Goal: Task Accomplishment & Management: Complete application form

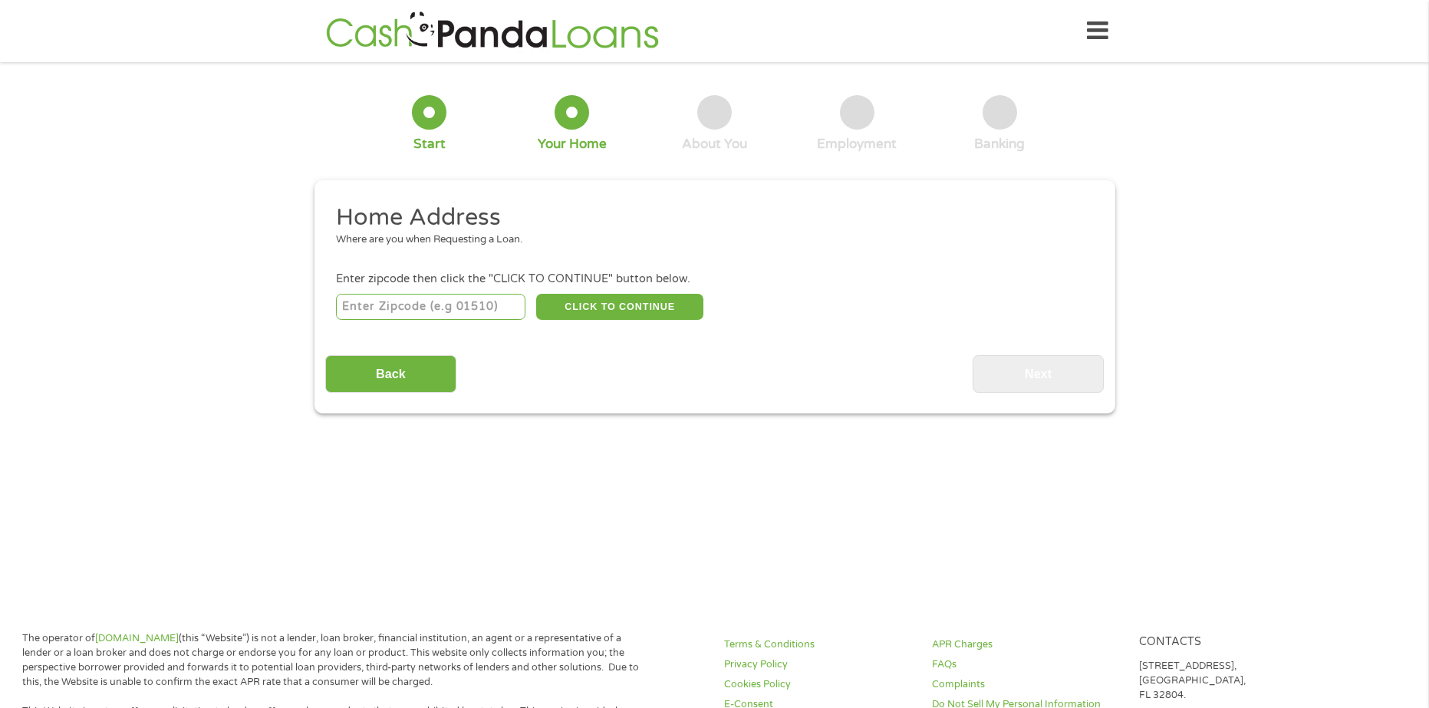
click at [433, 305] on input "number" at bounding box center [430, 307] width 189 height 26
type input "55106"
click at [588, 306] on button "CLICK TO CONTINUE" at bounding box center [619, 307] width 167 height 26
type input "55106"
type input "Saint [PERSON_NAME]"
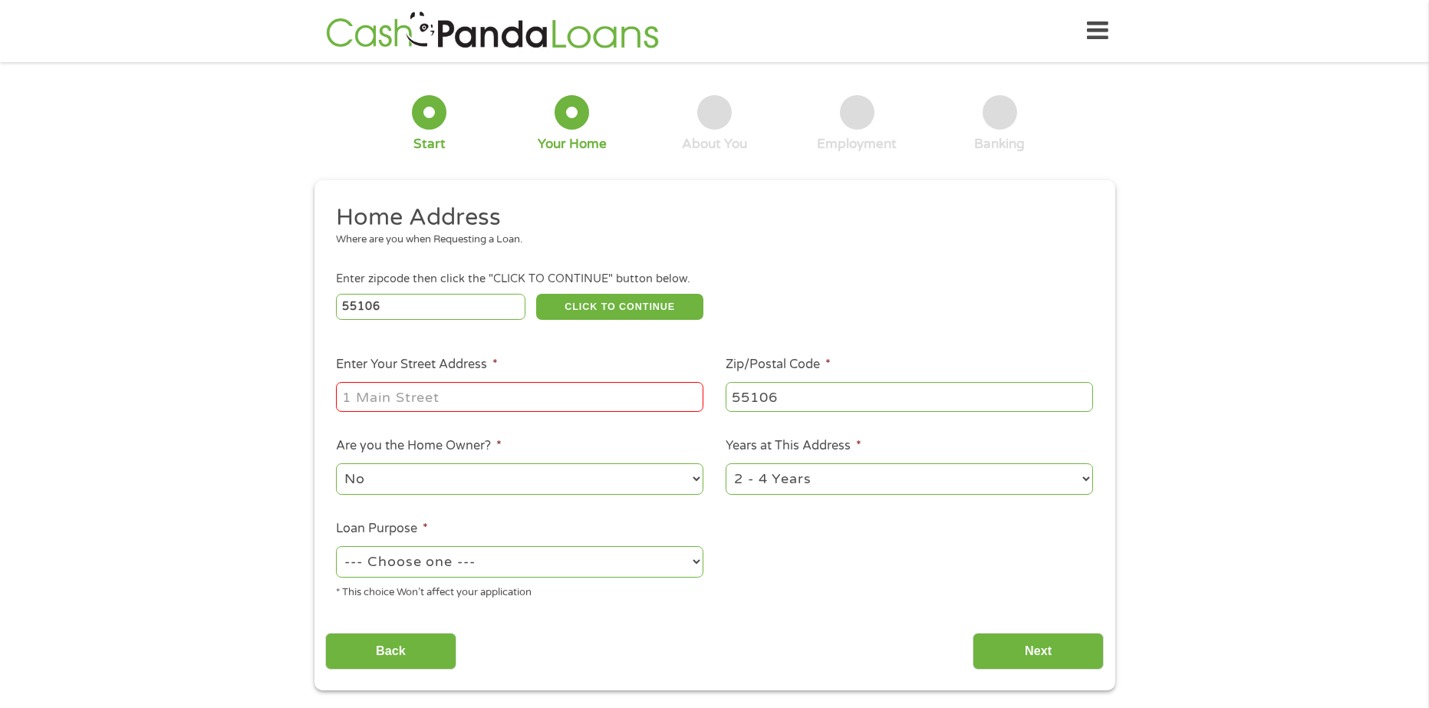
click at [546, 393] on input "Enter Your Street Address *" at bounding box center [519, 396] width 367 height 29
type input "[STREET_ADDRESS][PERSON_NAME]"
click at [490, 562] on select "--- Choose one --- Pay Bills Debt Consolidation Home Improvement Major Purchase…" at bounding box center [519, 561] width 367 height 31
select select "other"
click at [336, 546] on select "--- Choose one --- Pay Bills Debt Consolidation Home Improvement Major Purchase…" at bounding box center [519, 561] width 367 height 31
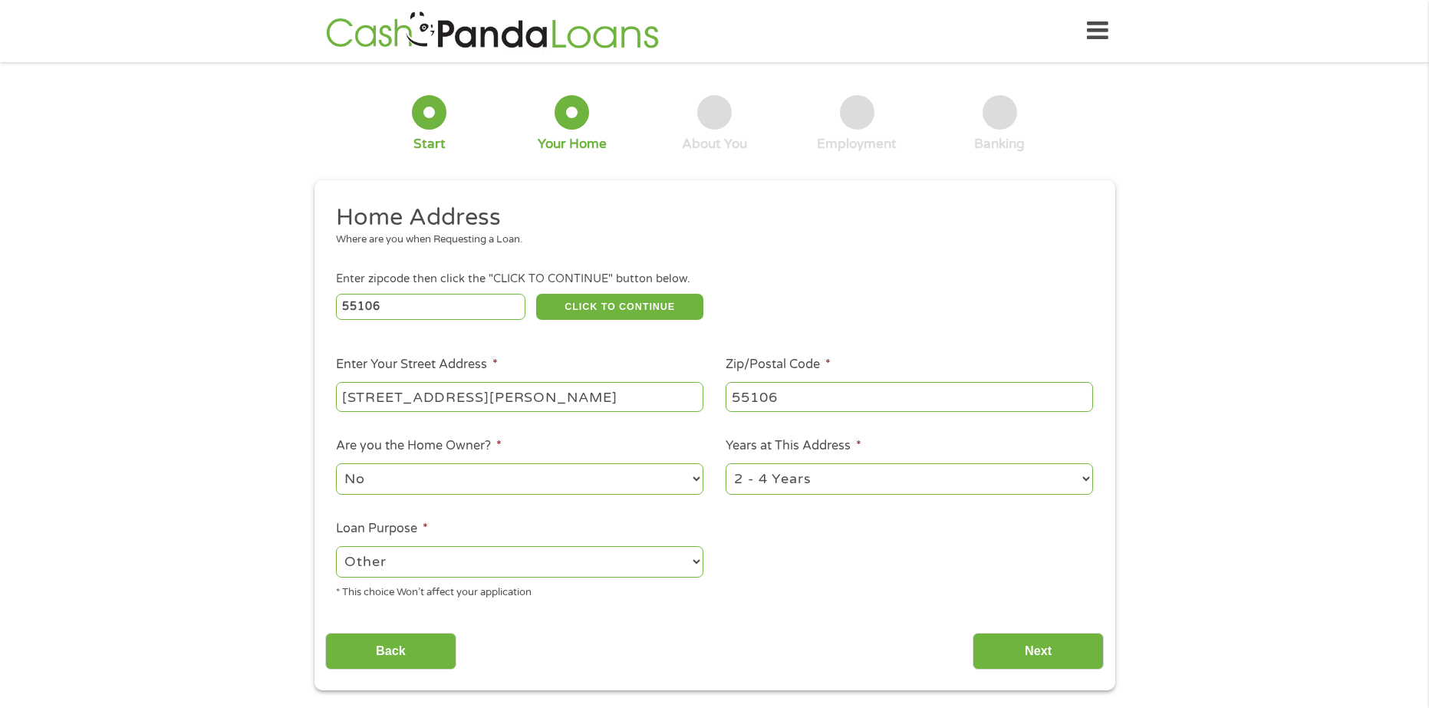
click at [774, 617] on div "Home Address Where are you when Requesting a Loan. Enter zipcode then click the…" at bounding box center [714, 437] width 779 height 468
click at [1040, 638] on input "Next" at bounding box center [1038, 652] width 131 height 38
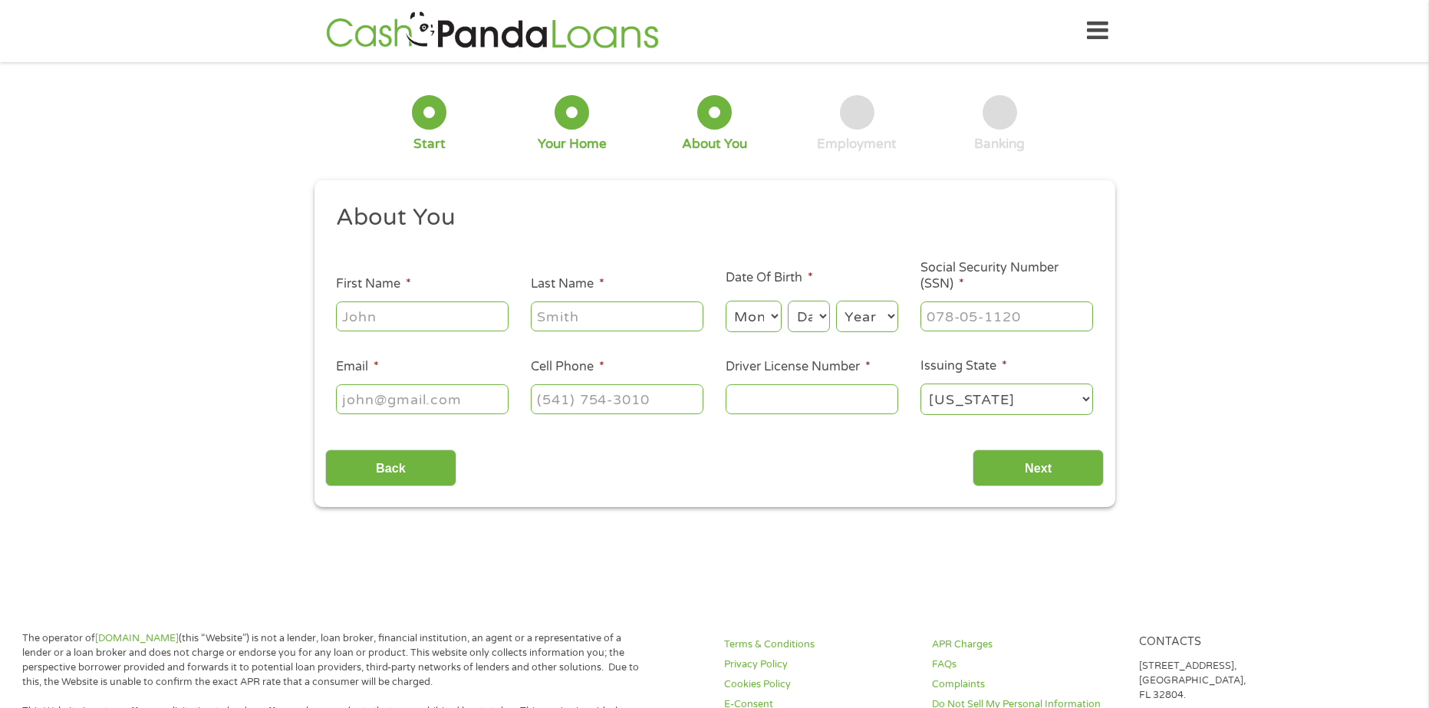
click at [373, 308] on input "First Name *" at bounding box center [422, 315] width 173 height 29
type input "[PERSON_NAME]"
type input "[EMAIL_ADDRESS][DOMAIN_NAME]"
type input "[PHONE_NUMBER]"
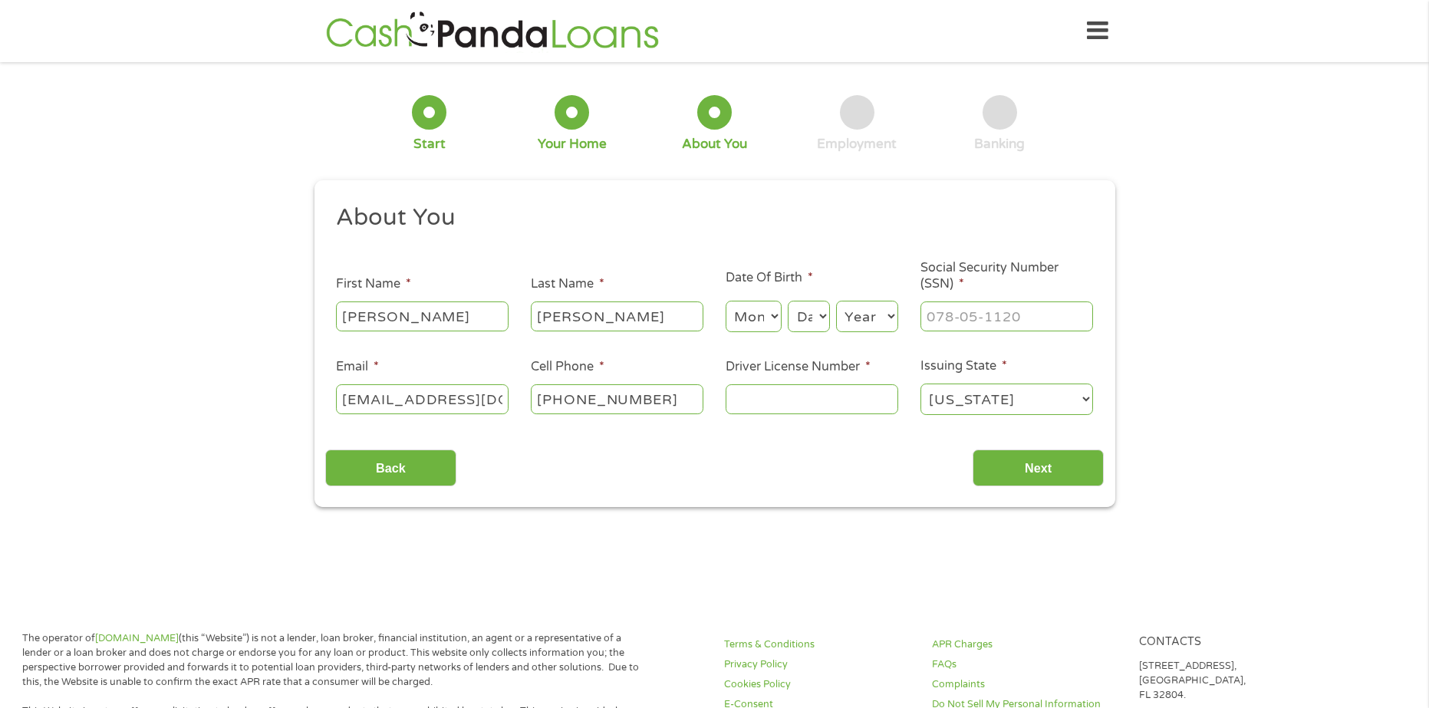
click at [759, 326] on select "Month 1 2 3 4 5 6 7 8 9 10 11 12" at bounding box center [754, 316] width 56 height 31
select select "5"
click at [726, 301] on select "Month 1 2 3 4 5 6 7 8 9 10 11 12" at bounding box center [754, 316] width 56 height 31
click at [818, 314] on select "Day 1 2 3 4 5 6 7 8 9 10 11 12 13 14 15 16 17 18 19 20 21 22 23 24 25 26 27 28 …" at bounding box center [808, 316] width 41 height 31
select select "30"
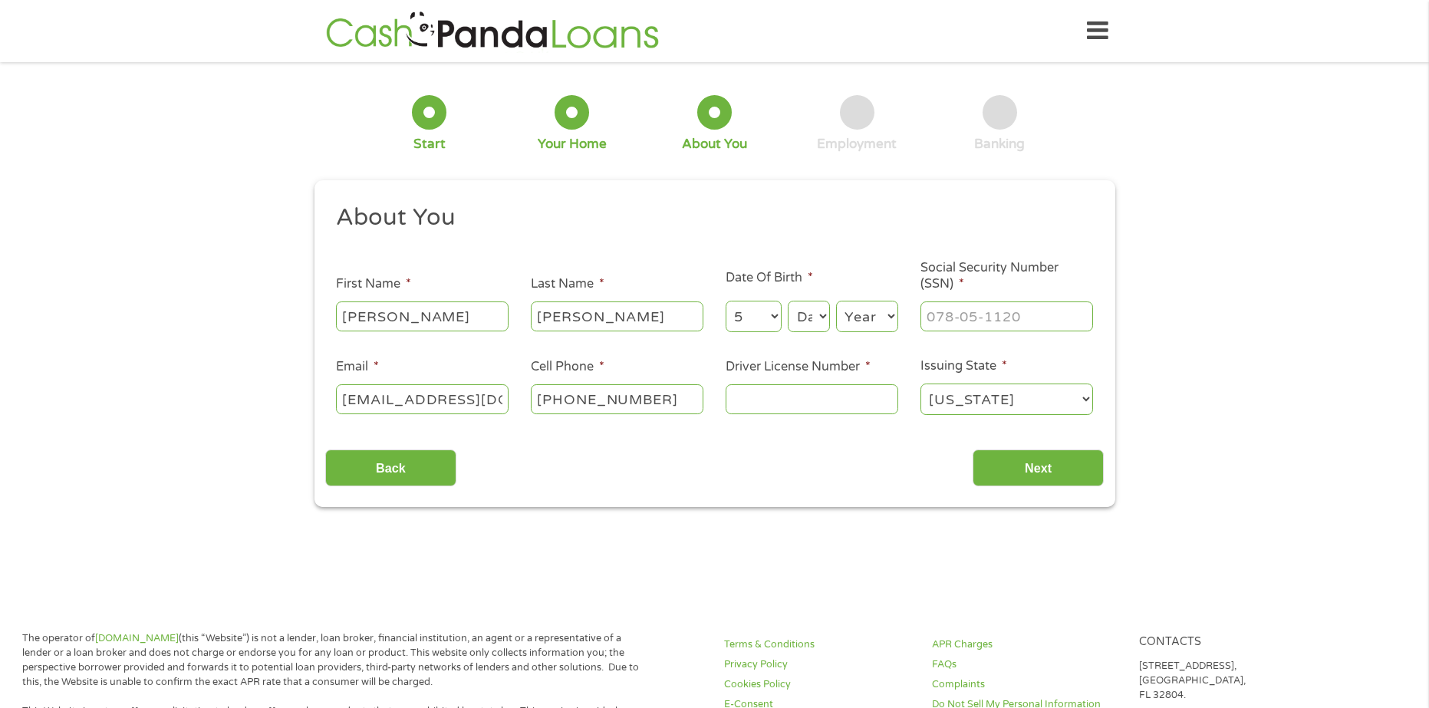
click at [788, 301] on select "Day 1 2 3 4 5 6 7 8 9 10 11 12 13 14 15 16 17 18 19 20 21 22 23 24 25 26 27 28 …" at bounding box center [808, 316] width 41 height 31
click at [848, 310] on select "Year [DATE] 2006 2005 2004 2003 2002 2001 2000 1999 1998 1997 1996 1995 1994 19…" at bounding box center [867, 316] width 62 height 31
select select "1992"
click at [836, 301] on select "Year [DATE] 2006 2005 2004 2003 2002 2001 2000 1999 1998 1997 1996 1995 1994 19…" at bounding box center [867, 316] width 62 height 31
click at [940, 318] on input "___-__-____" at bounding box center [1006, 315] width 173 height 29
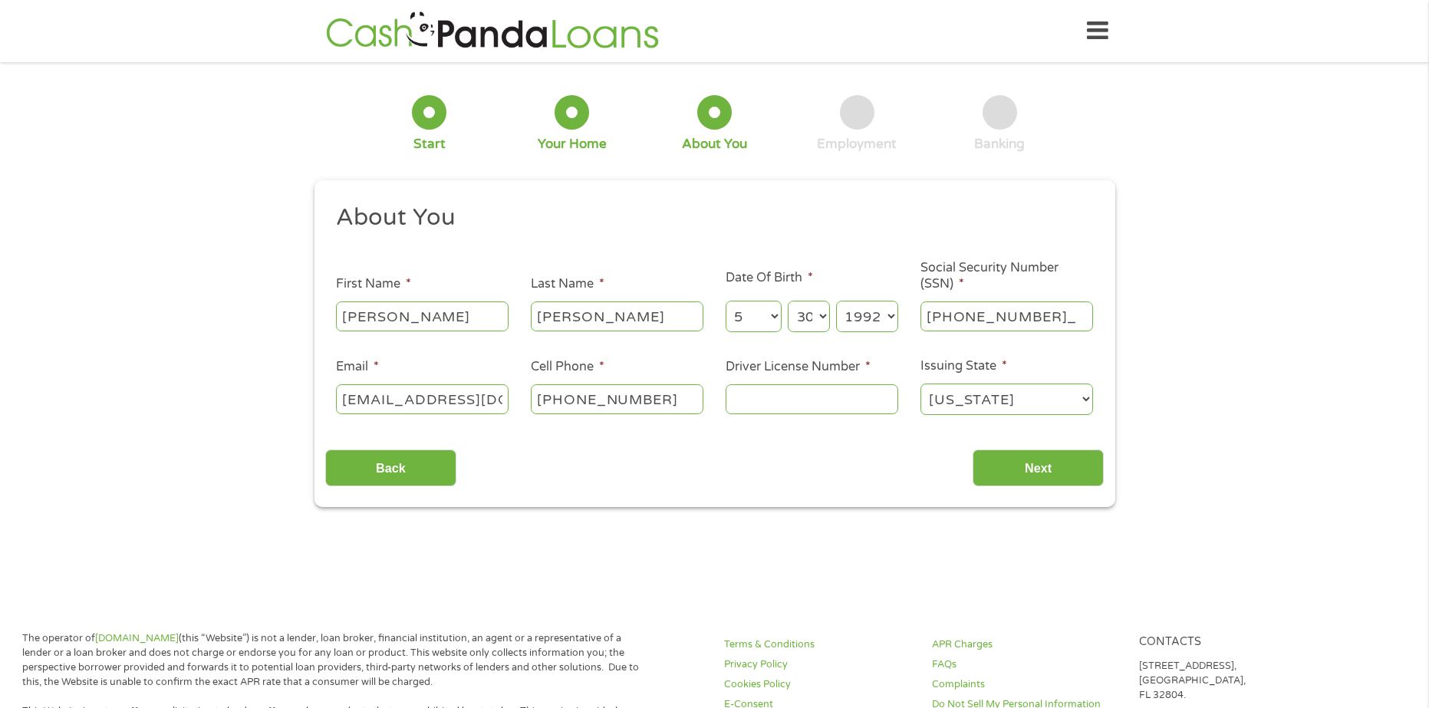
type input "473-25-8841"
click at [835, 401] on input "Driver License Number *" at bounding box center [812, 398] width 173 height 29
type input "y965295952720"
click at [1019, 497] on div "This field is hidden when viewing the form gclid Cj0KCQjw58PGBhCkARIsADbDilyqNC…" at bounding box center [715, 344] width 801 height 328
click at [1034, 476] on input "Next" at bounding box center [1038, 469] width 131 height 38
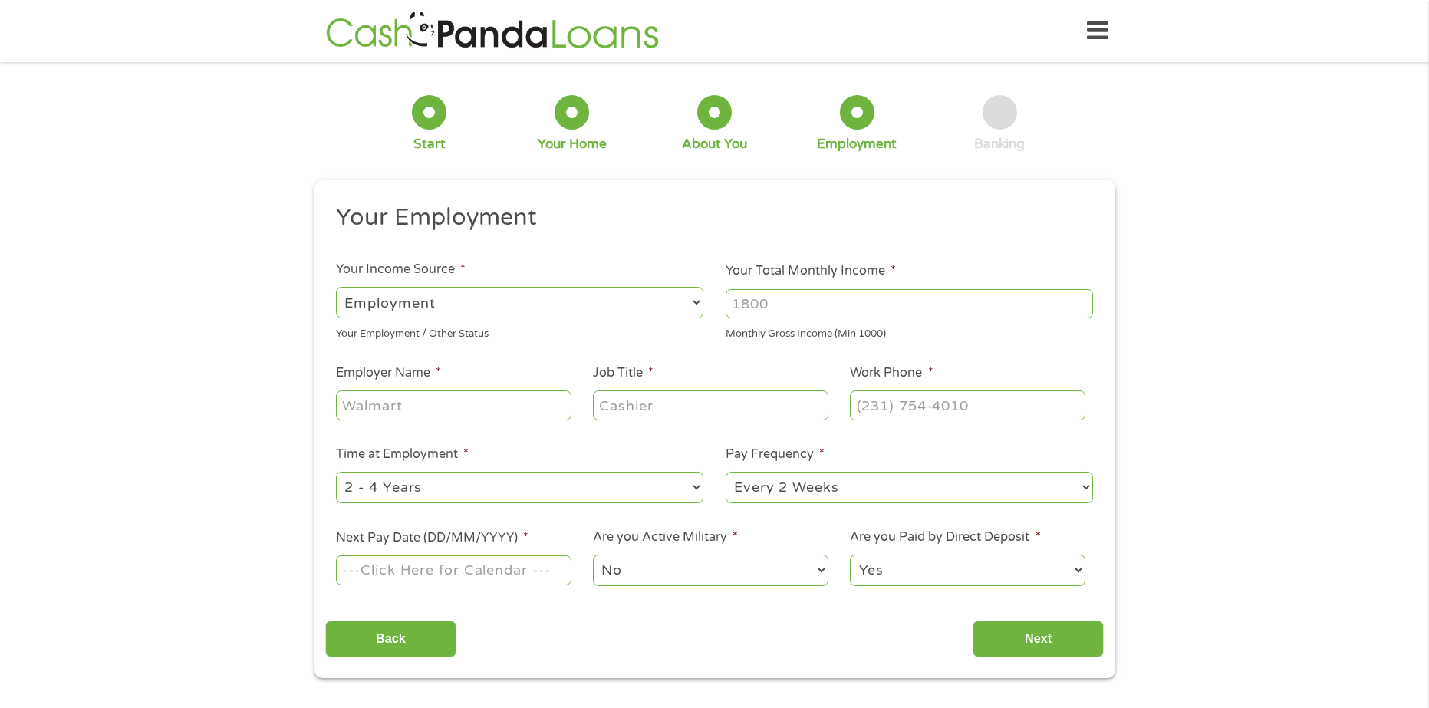
click at [571, 299] on select "--- Choose one --- Employment [DEMOGRAPHIC_DATA] Benefits" at bounding box center [519, 302] width 367 height 31
select select "benefits"
click at [336, 287] on select "--- Choose one --- Employment [DEMOGRAPHIC_DATA] Benefits" at bounding box center [519, 302] width 367 height 31
type input "Other"
type input "[PHONE_NUMBER]"
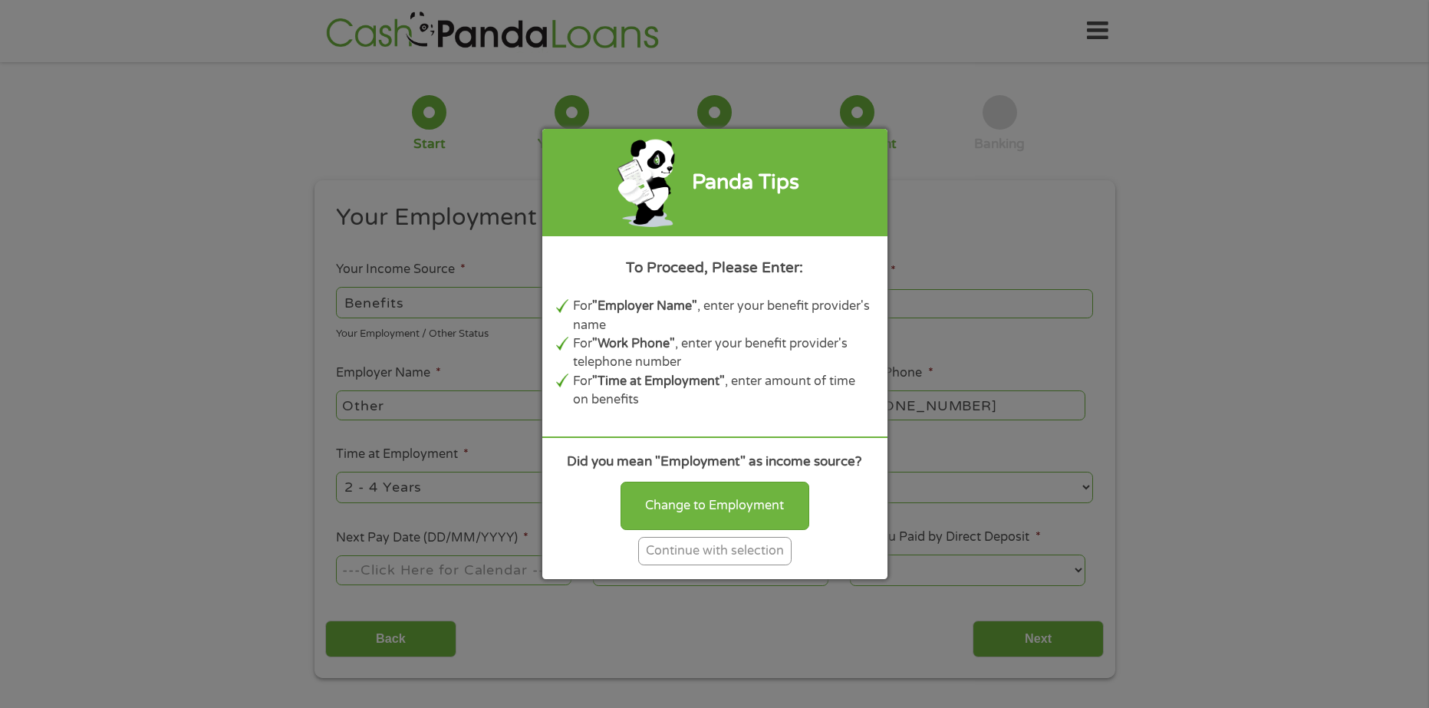
click at [731, 548] on div "Continue with selection" at bounding box center [714, 551] width 153 height 28
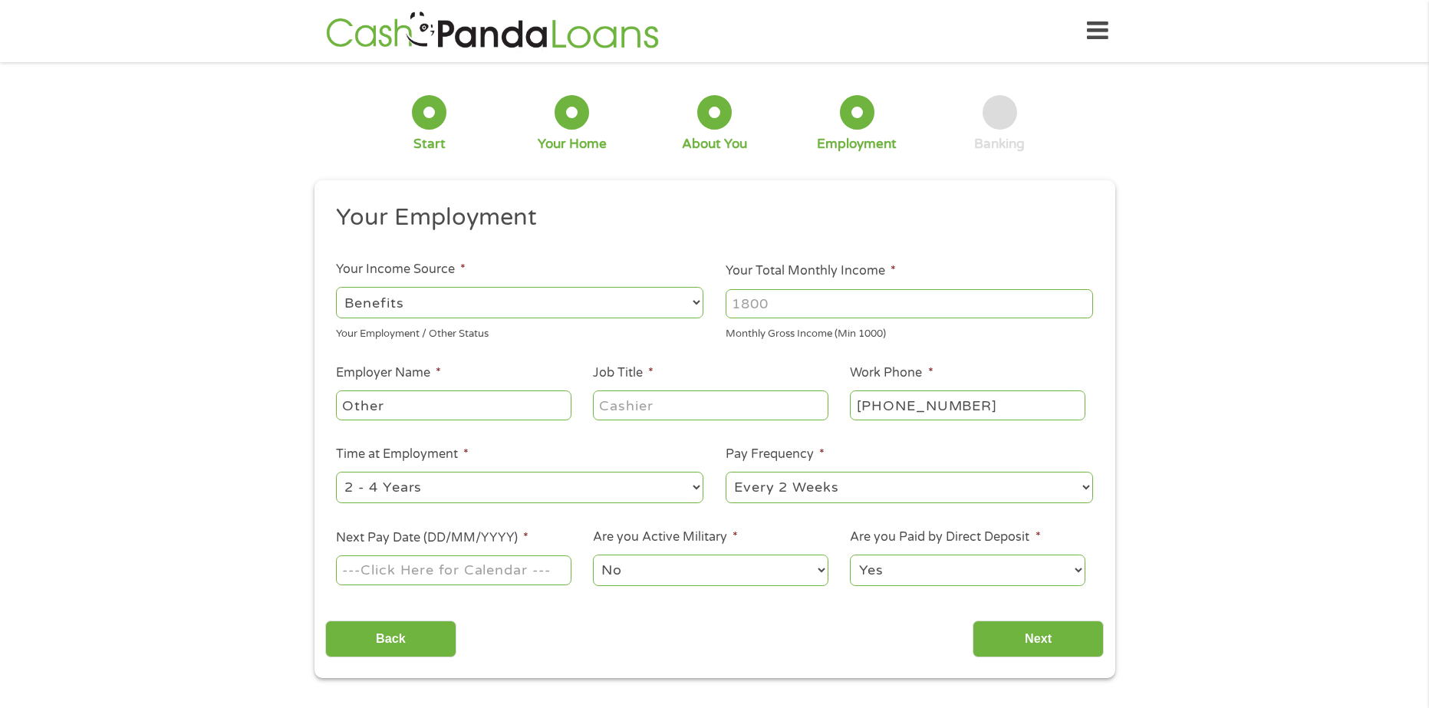
click at [773, 304] on input "Your Total Monthly Income *" at bounding box center [909, 303] width 367 height 29
type input "3000"
click at [696, 414] on input "Job Title *" at bounding box center [710, 404] width 235 height 29
type input "other"
click at [506, 563] on input "Next Pay Date (DD/MM/YYYY) *" at bounding box center [453, 569] width 235 height 29
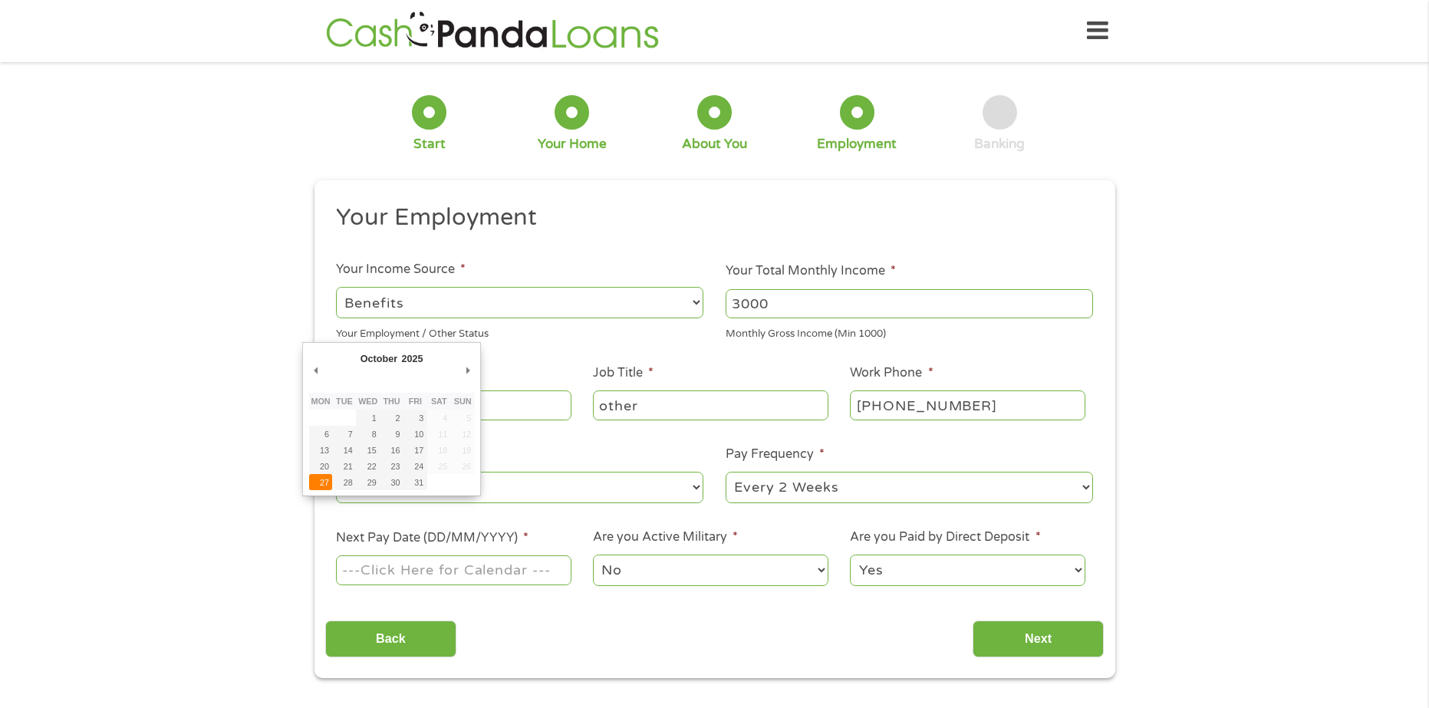
type input "[DATE]"
click at [964, 578] on select "Yes No" at bounding box center [967, 570] width 235 height 31
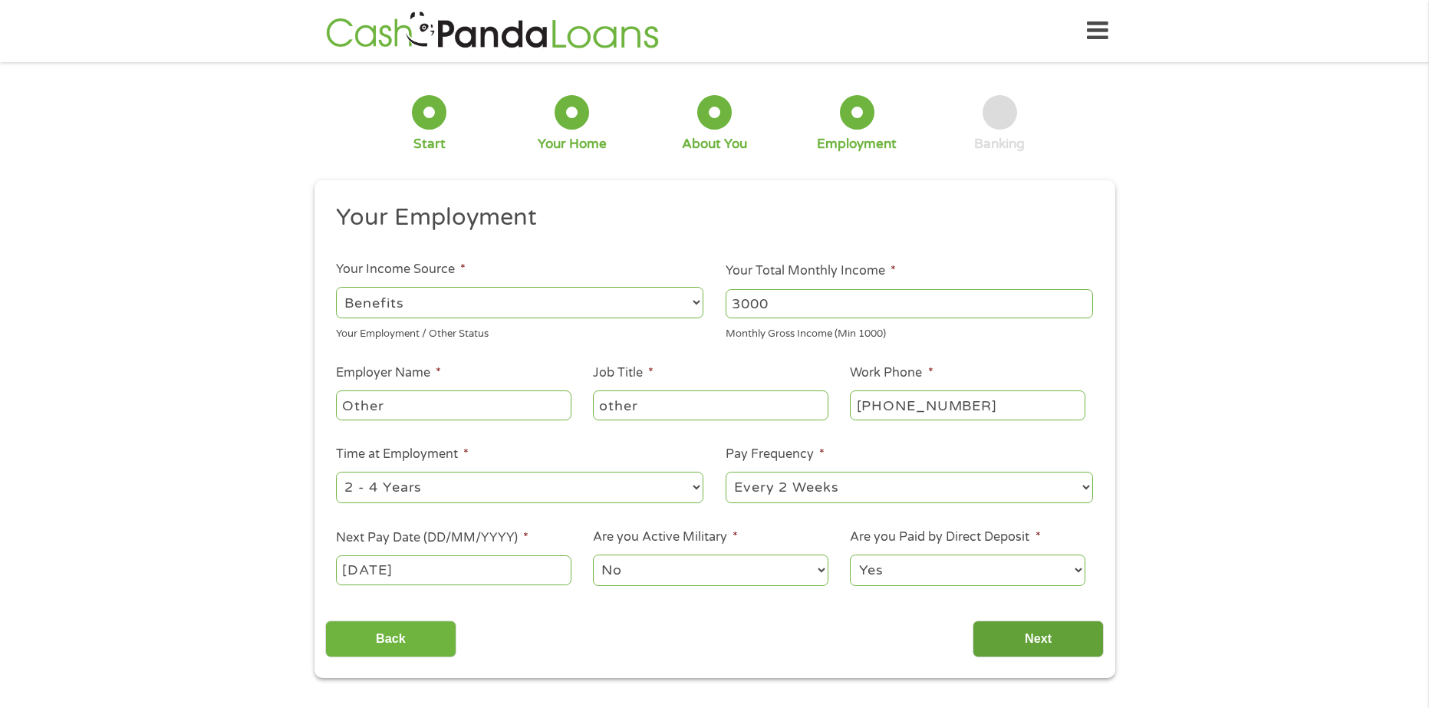
click at [990, 634] on input "Next" at bounding box center [1038, 640] width 131 height 38
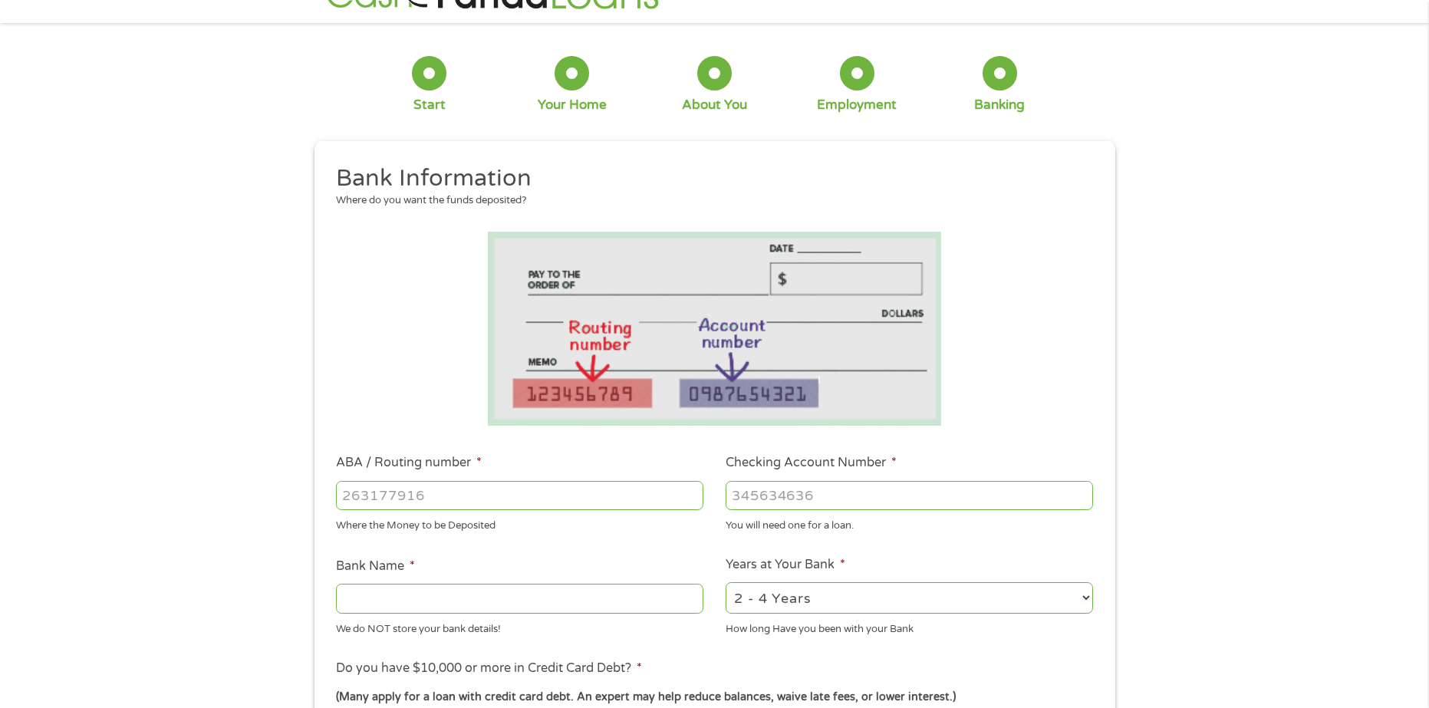
scroll to position [77, 0]
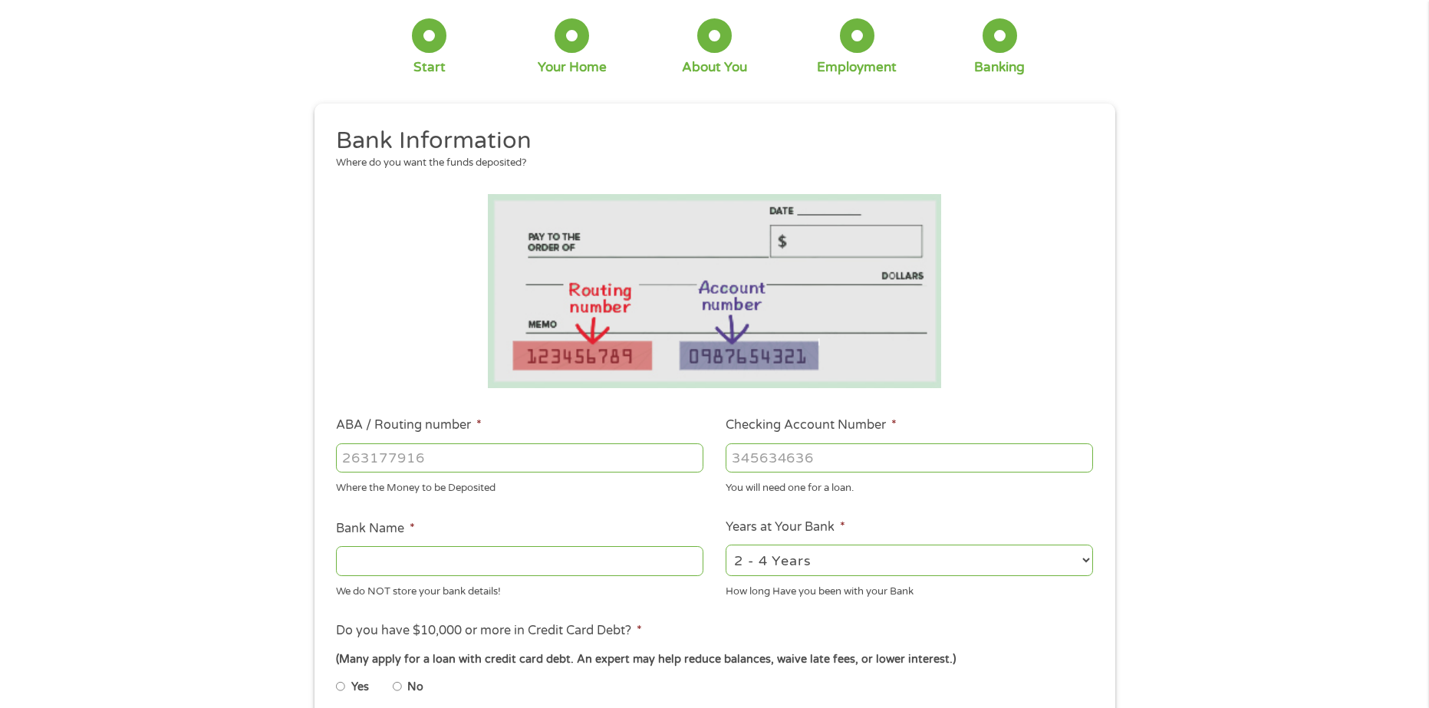
click at [439, 450] on input "ABA / Routing number *" at bounding box center [519, 457] width 367 height 29
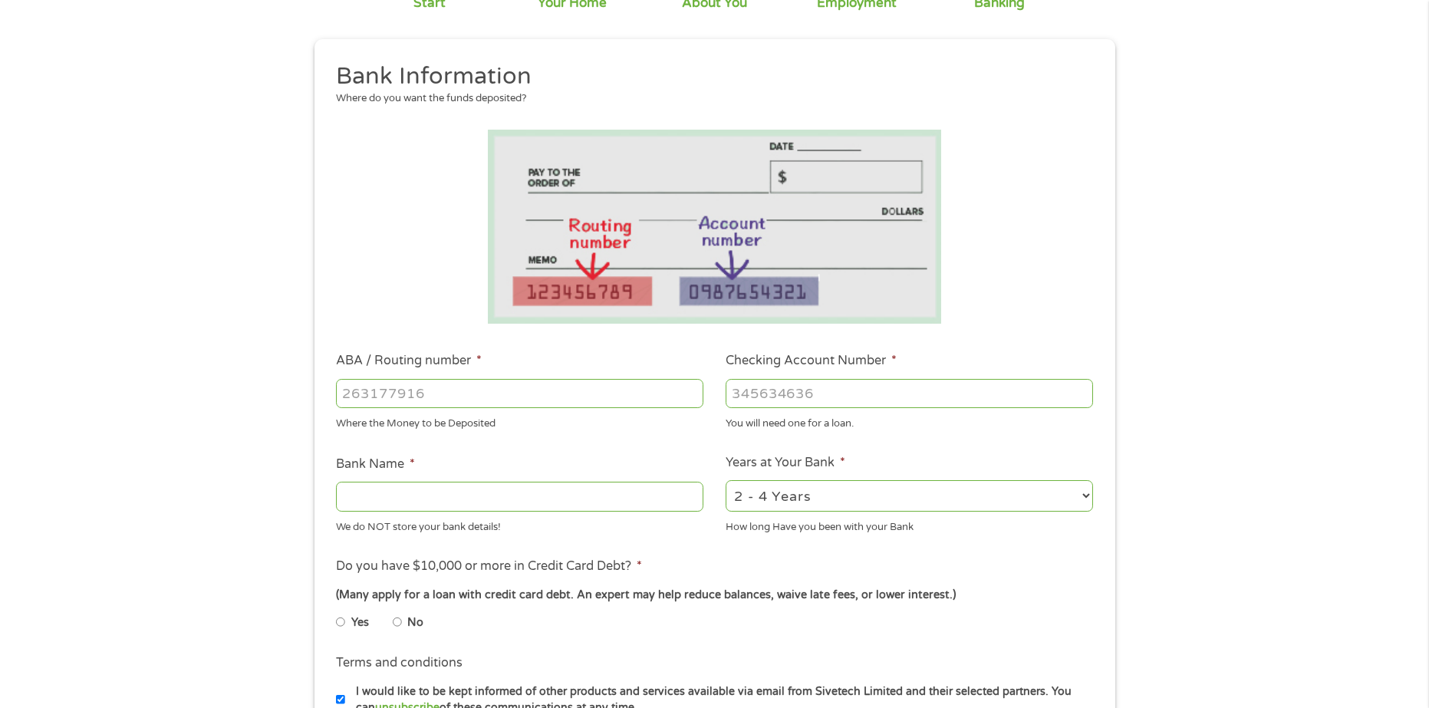
scroll to position [230, 0]
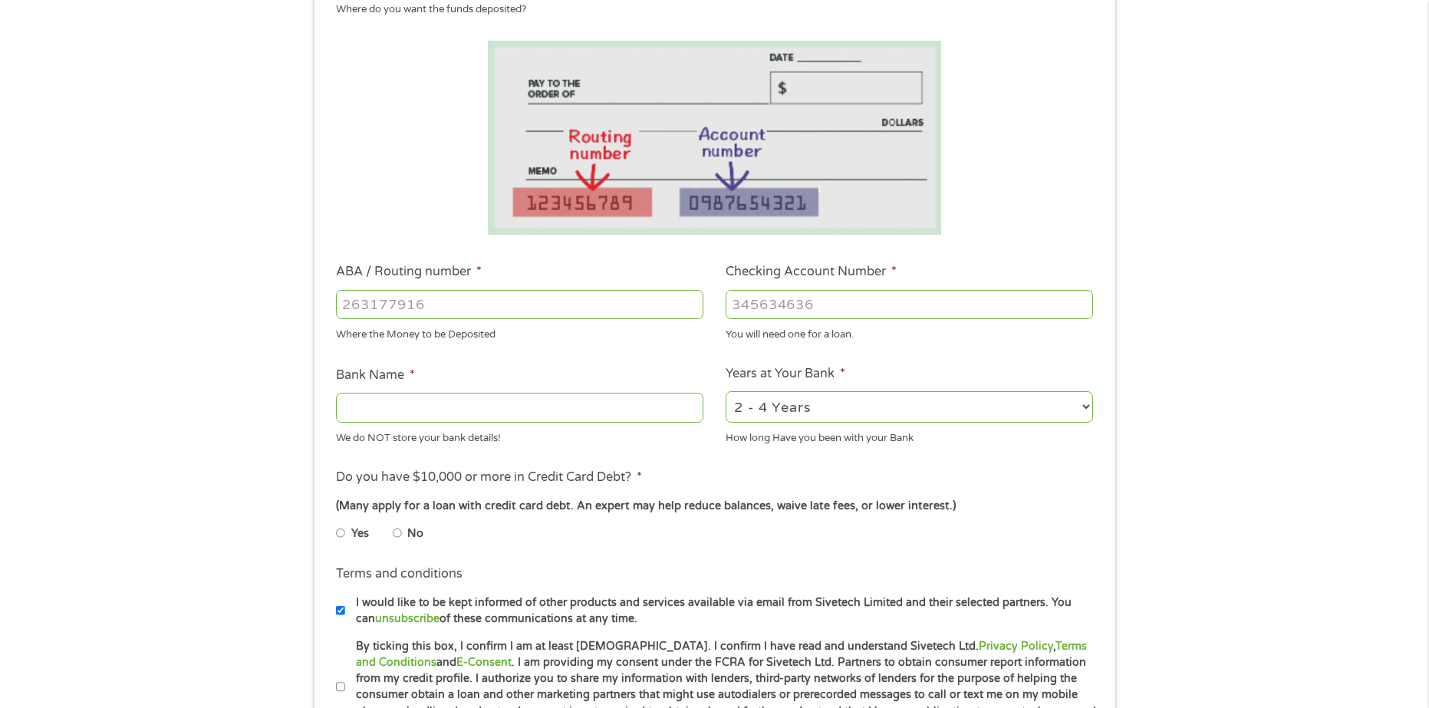
click at [542, 407] on input "Bank Name *" at bounding box center [519, 407] width 367 height 29
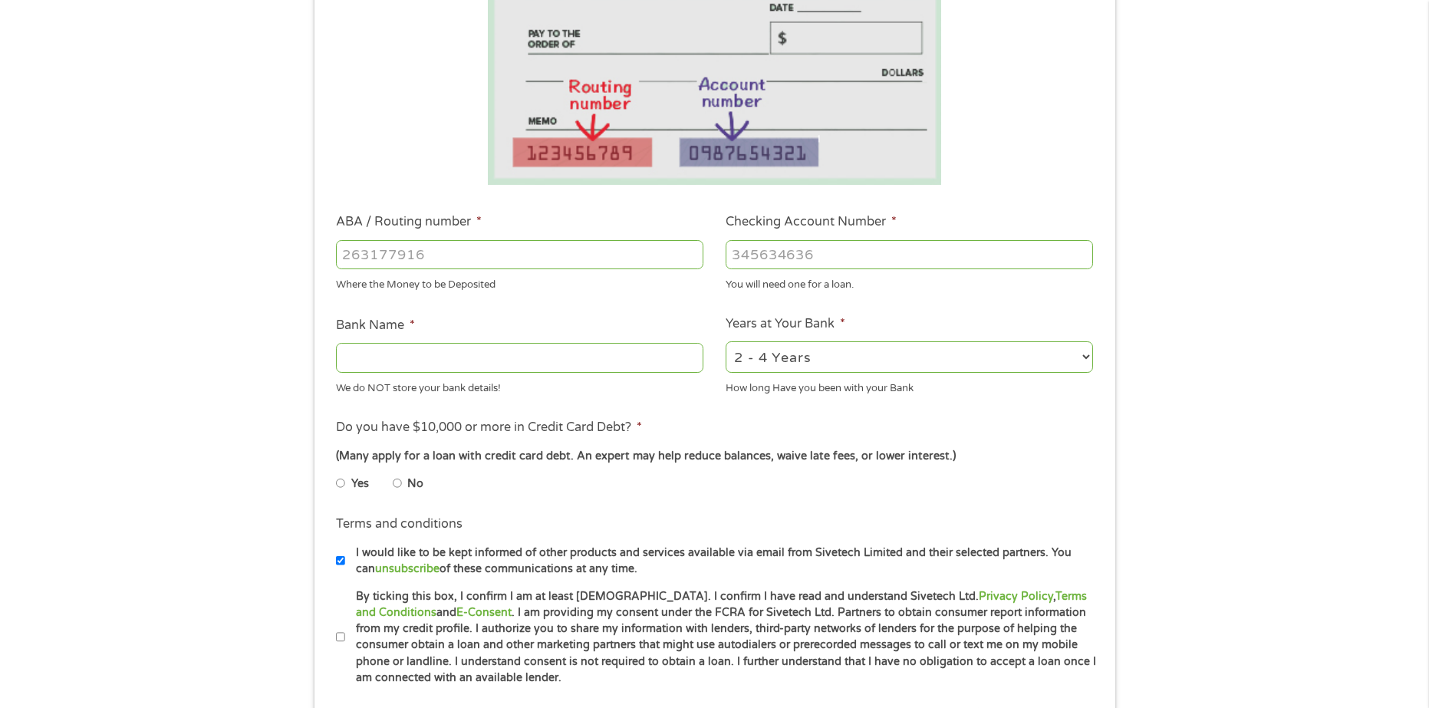
scroll to position [307, 0]
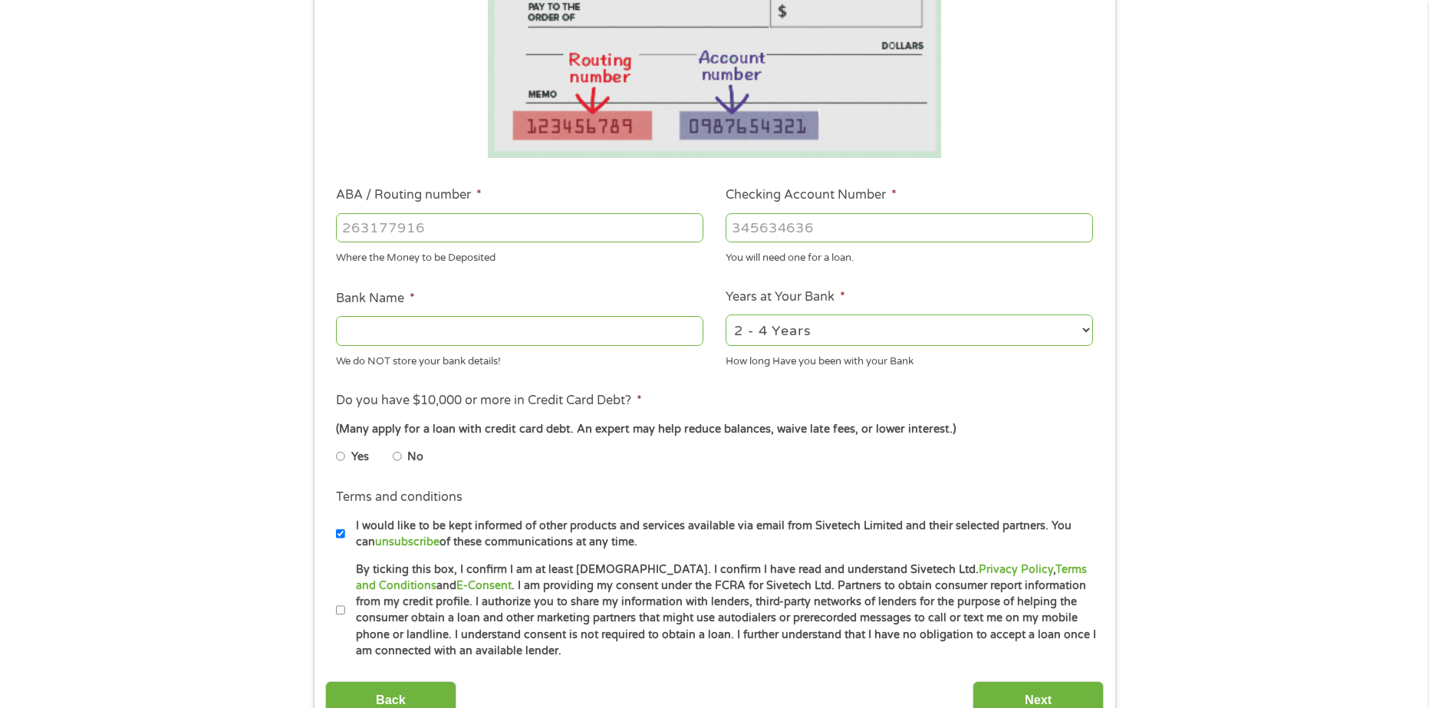
click at [343, 456] on input "Yes" at bounding box center [340, 456] width 9 height 25
radio input "true"
click at [394, 459] on input "No" at bounding box center [397, 456] width 9 height 25
radio input "true"
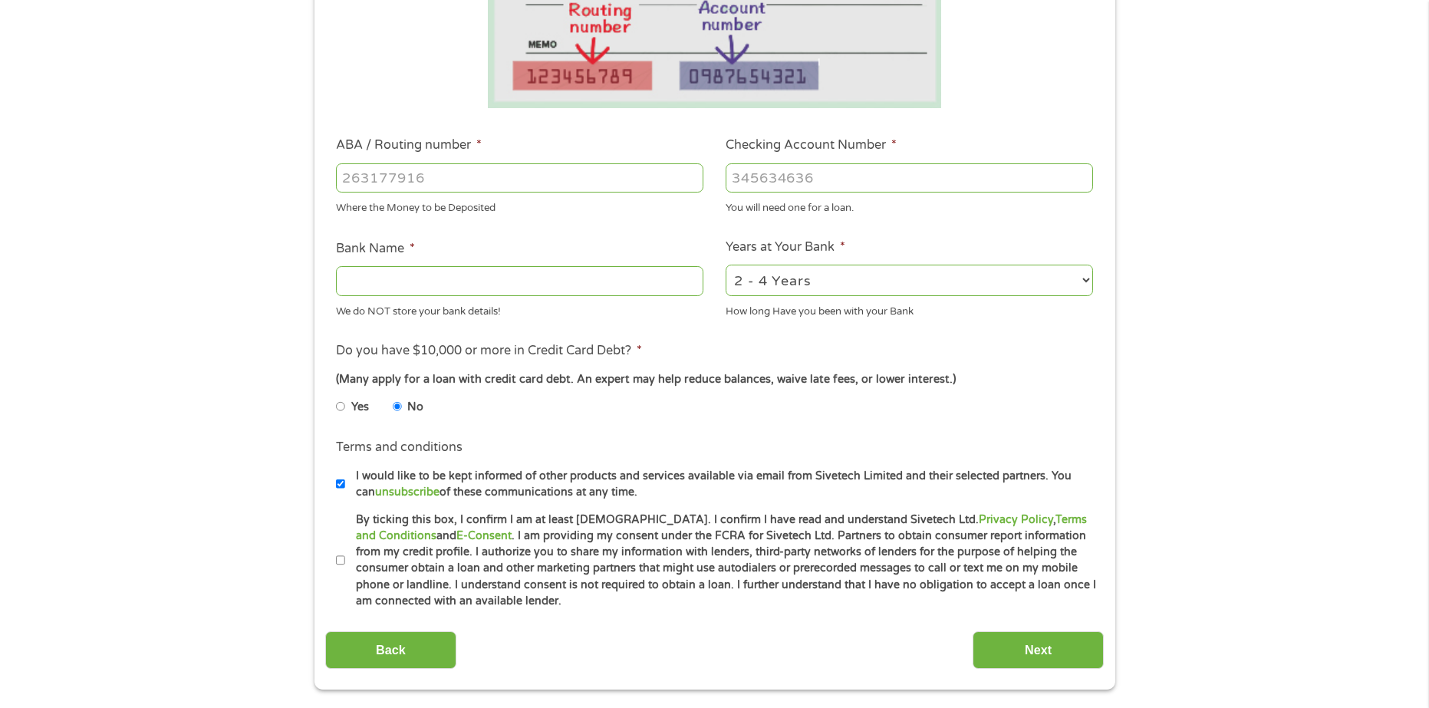
scroll to position [384, 0]
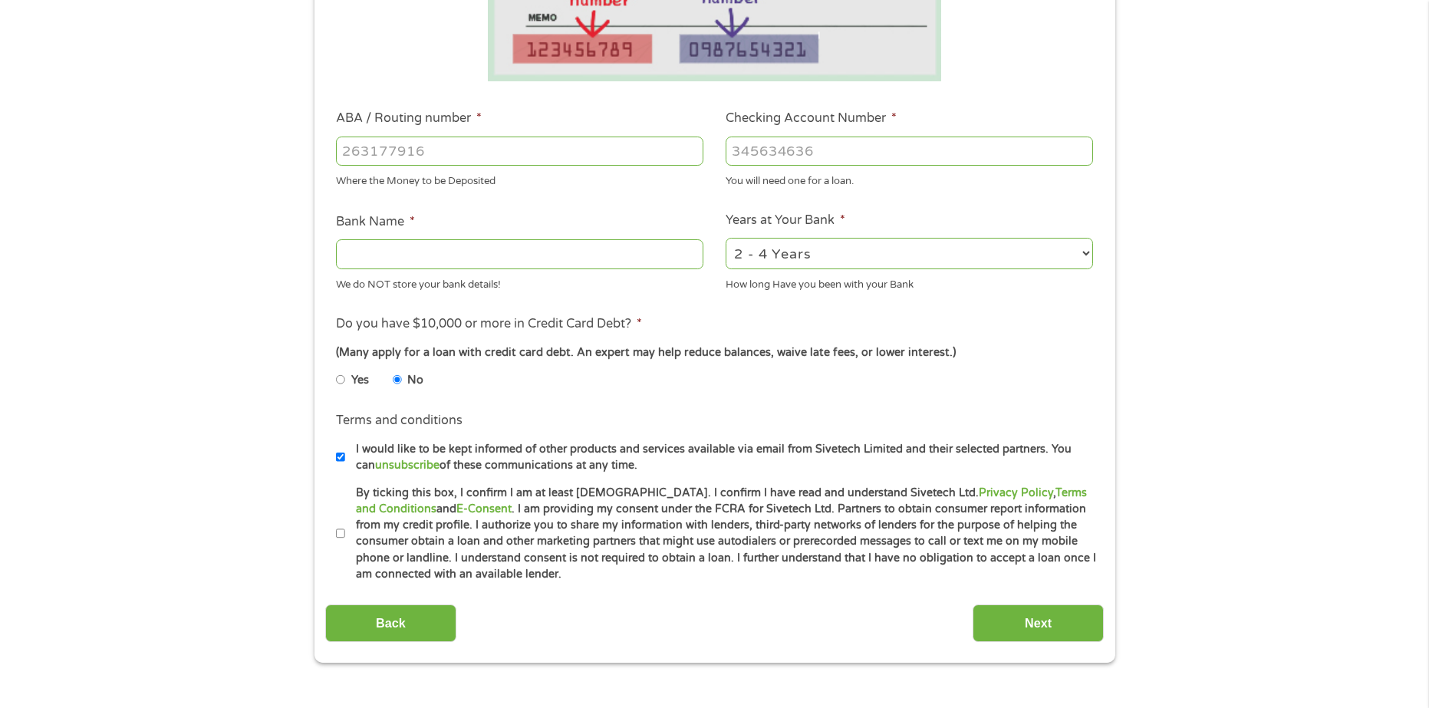
click at [334, 528] on li "Terms and conditions * By ticking this box, I confirm I am at least [DEMOGRAPHI…" at bounding box center [714, 534] width 779 height 98
click at [338, 536] on input "By ticking this box, I confirm I am at least [DEMOGRAPHIC_DATA]. I confirm I ha…" at bounding box center [340, 534] width 9 height 25
checkbox input "true"
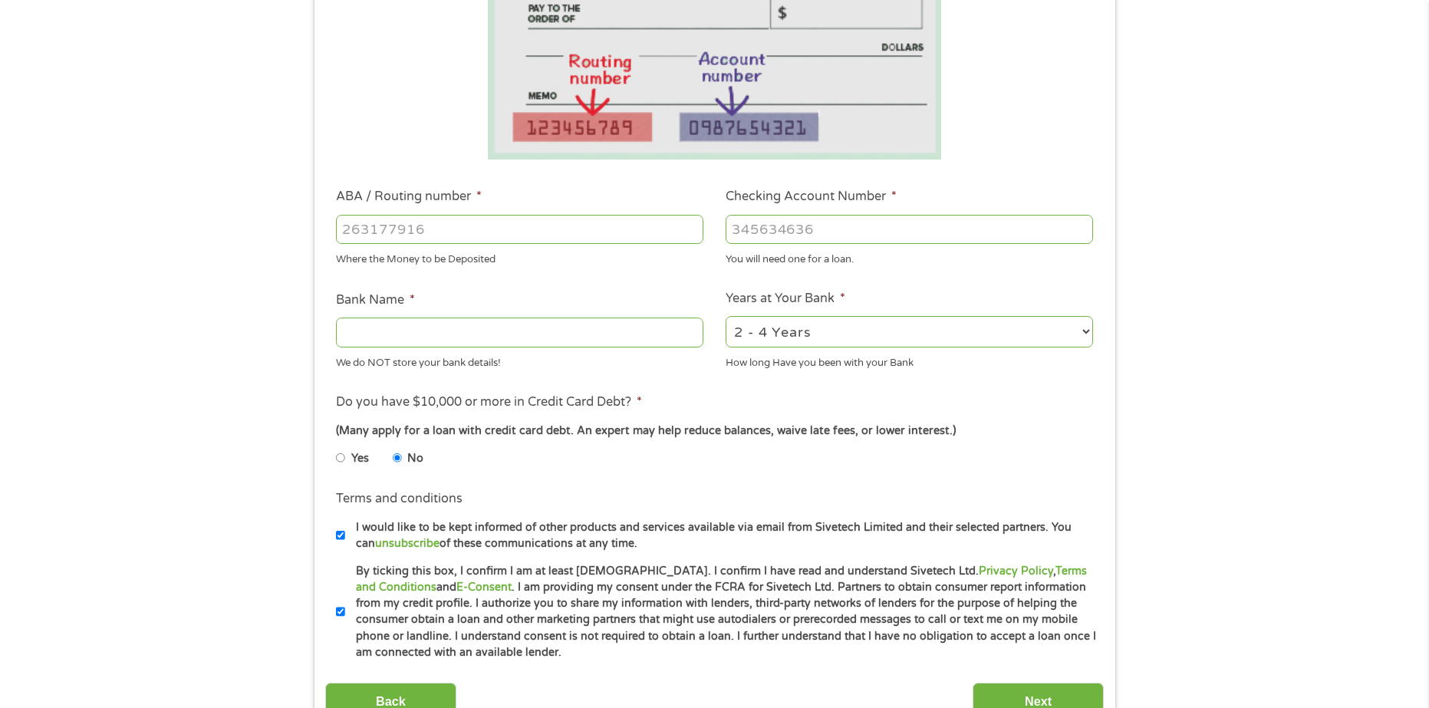
scroll to position [153, 0]
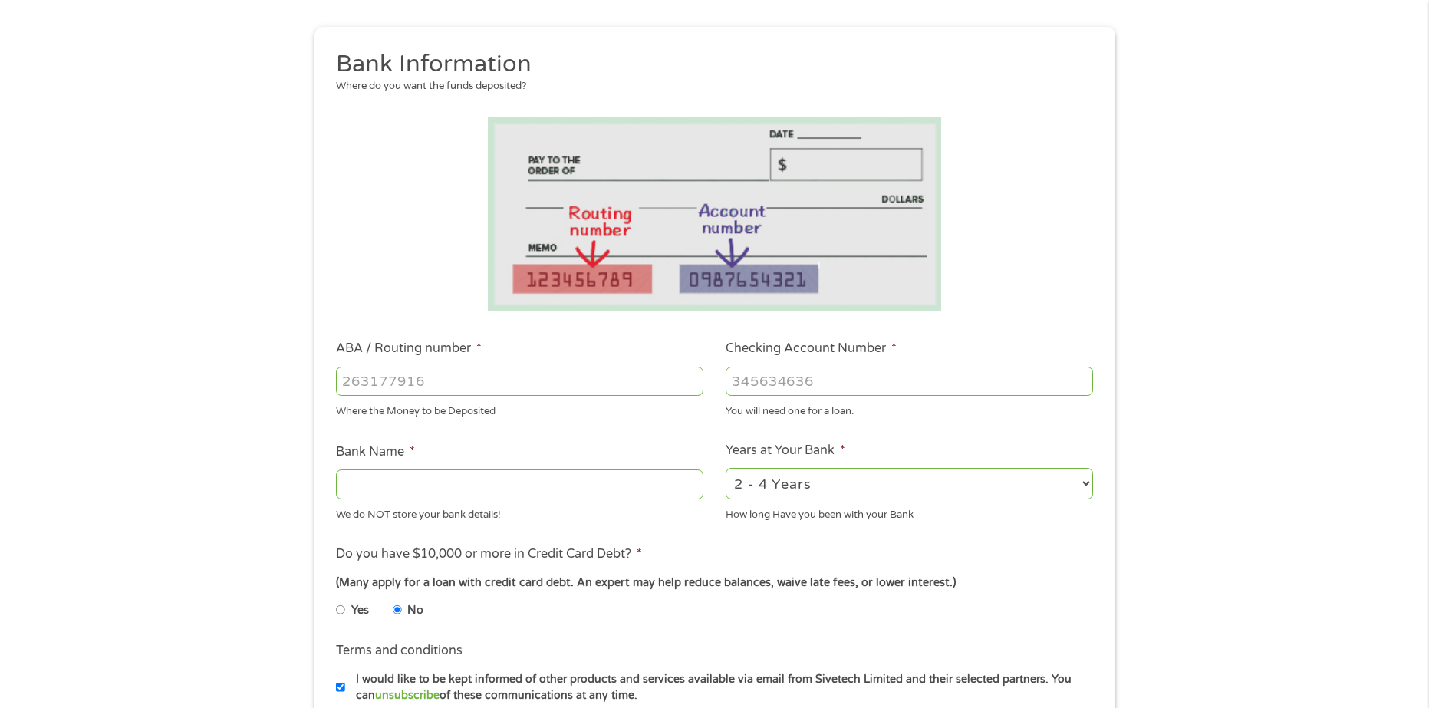
click at [822, 388] on input "Checking Account Number *" at bounding box center [909, 381] width 367 height 29
click at [565, 375] on input "ABA / Routing number *" at bounding box center [519, 381] width 367 height 29
click at [903, 378] on input "Checking Account Number *" at bounding box center [909, 381] width 367 height 29
click at [562, 375] on input "ABA / Routing number *" at bounding box center [519, 381] width 367 height 29
click at [463, 377] on input "ABA / Routing number *" at bounding box center [519, 381] width 367 height 29
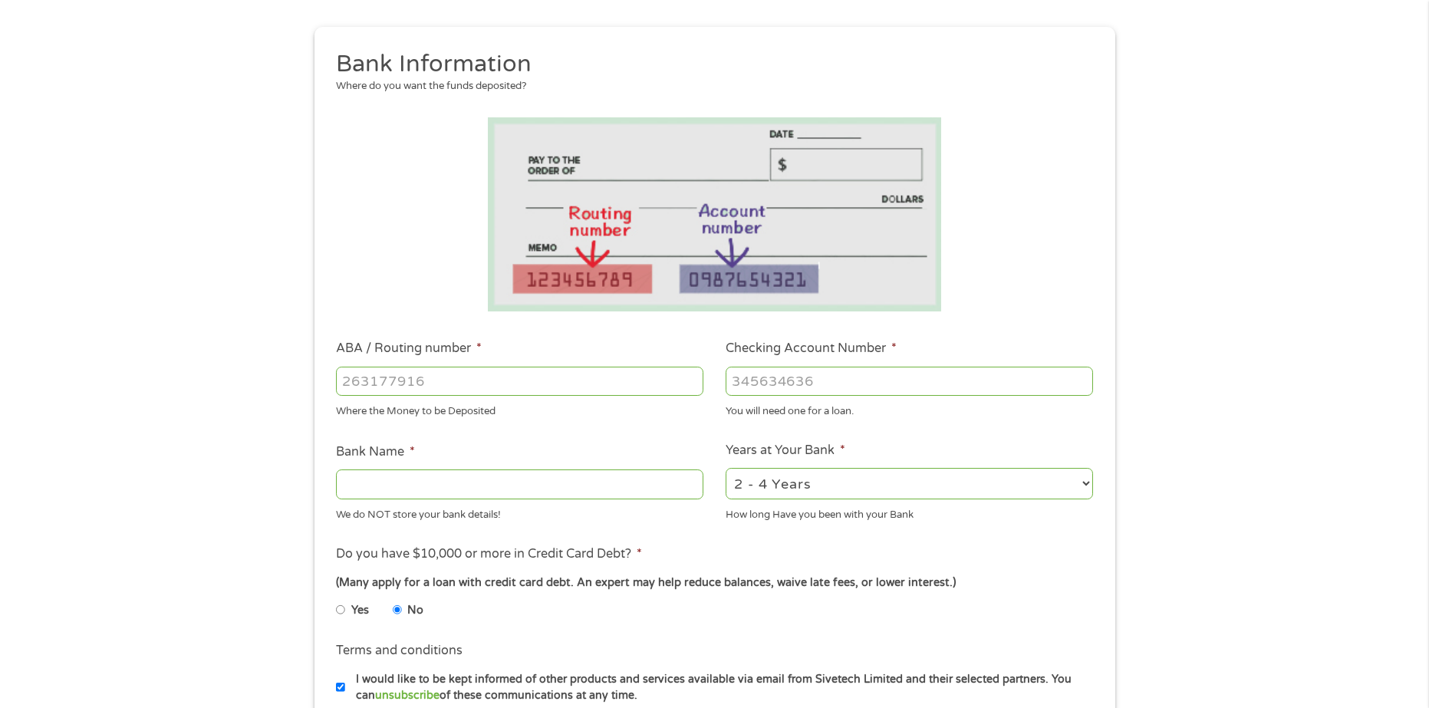
paste input "-1"
click at [693, 387] on input "-1" at bounding box center [519, 381] width 367 height 29
click at [693, 387] on input "-2" at bounding box center [519, 381] width 367 height 29
click at [691, 380] on input "-1" at bounding box center [519, 381] width 367 height 29
click at [690, 377] on input "0" at bounding box center [519, 381] width 367 height 29
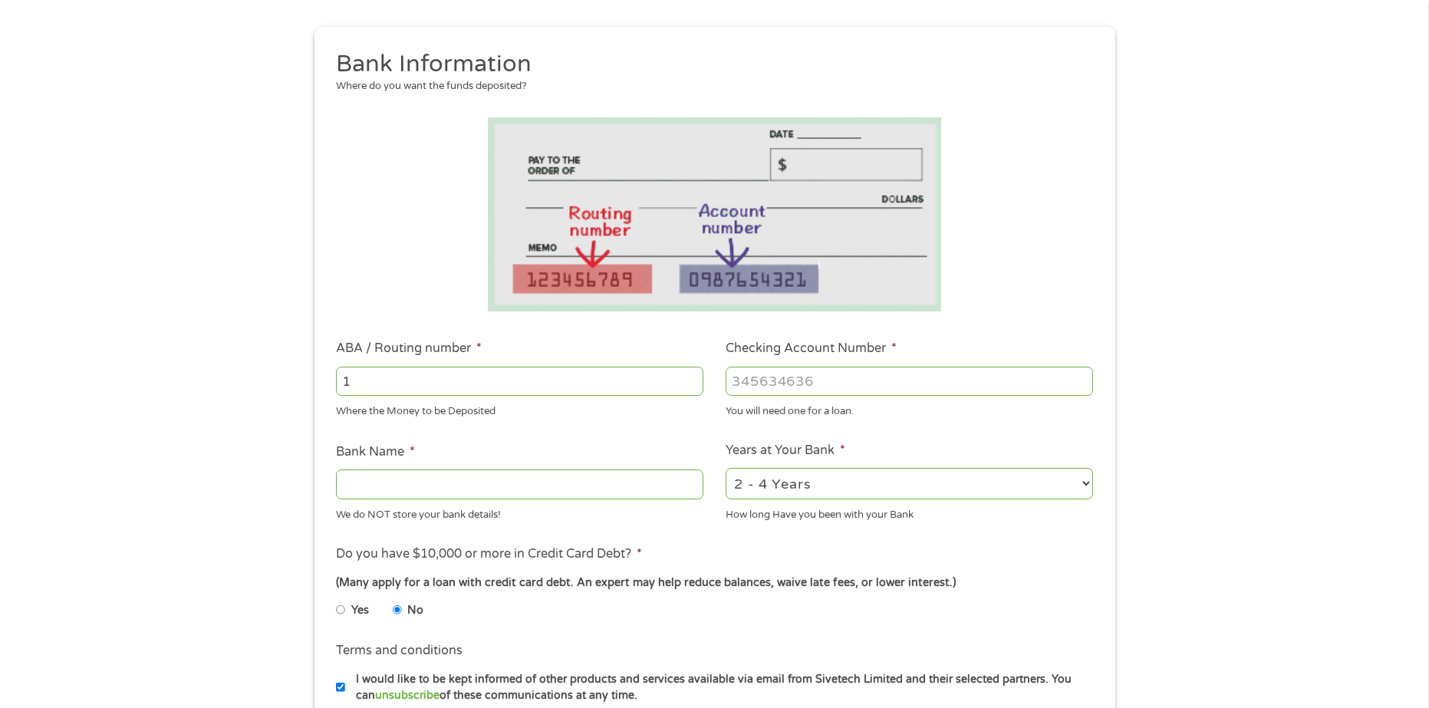
click at [690, 377] on input "1" at bounding box center [519, 381] width 367 height 29
click at [693, 386] on input "0" at bounding box center [519, 381] width 367 height 29
type input "0"
type input "4"
type input "291880411"
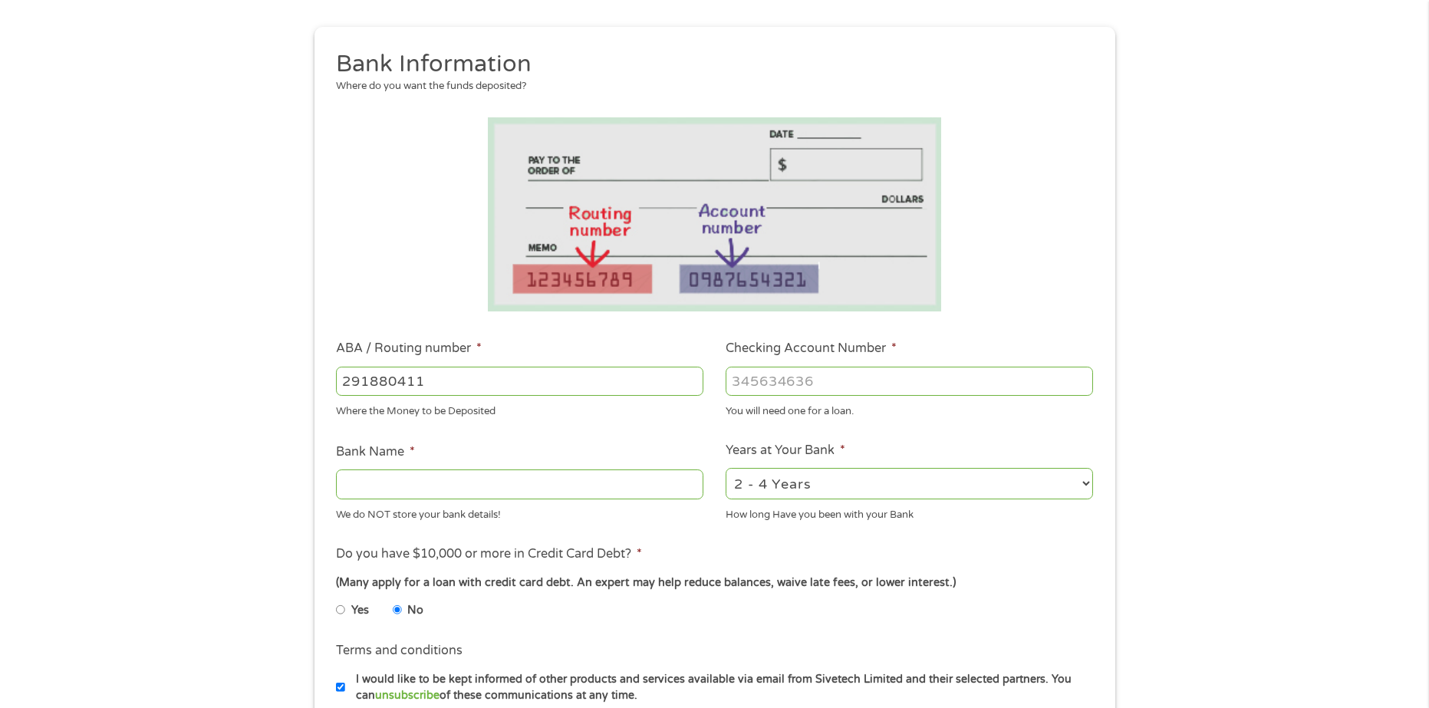
type input "ROYAL CREDIT UNION"
type input "291880411"
type input "456833472"
click at [1278, 323] on div "1 Start 2 Your Home 3 About You 4 Employment 5 Banking 6 This field is hidden w…" at bounding box center [714, 405] width 1429 height 973
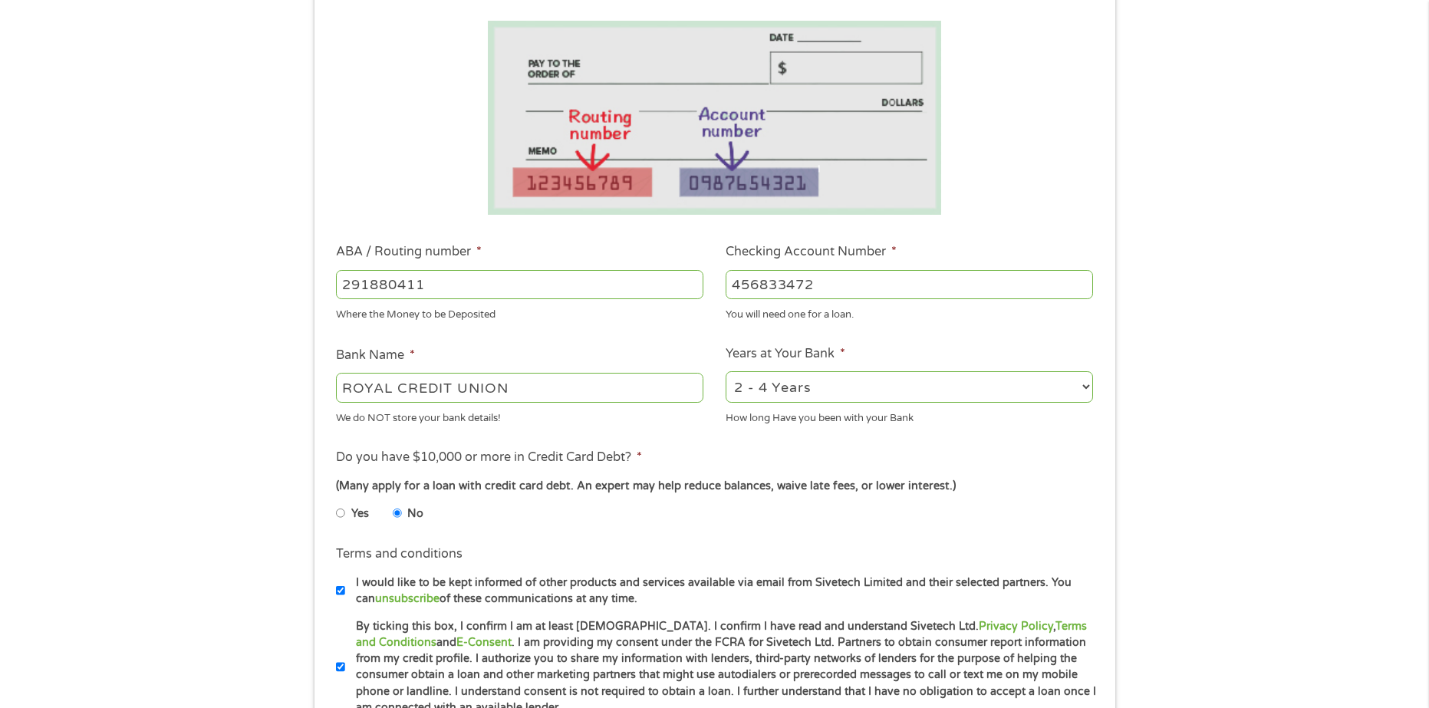
scroll to position [307, 0]
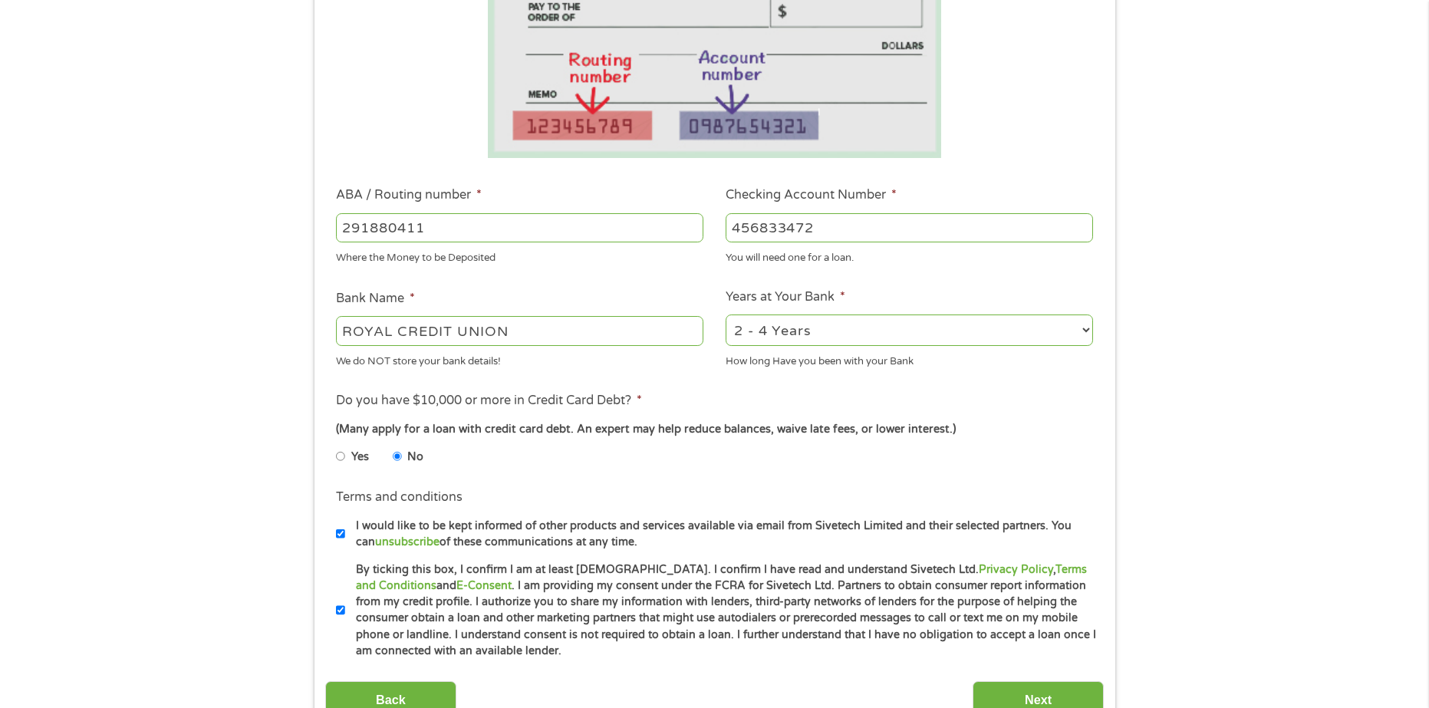
click at [901, 321] on select "2 - 4 Years 6 - 12 Months 1 - 2 Years Over 4 Years" at bounding box center [909, 330] width 367 height 31
select select "60months"
click at [726, 315] on select "2 - 4 Years 6 - 12 Months 1 - 2 Years Over 4 Years" at bounding box center [909, 330] width 367 height 31
click at [1293, 291] on div "1 Start 2 Your Home 3 About You 4 Employment 5 Banking 6 This field is hidden w…" at bounding box center [714, 252] width 1429 height 973
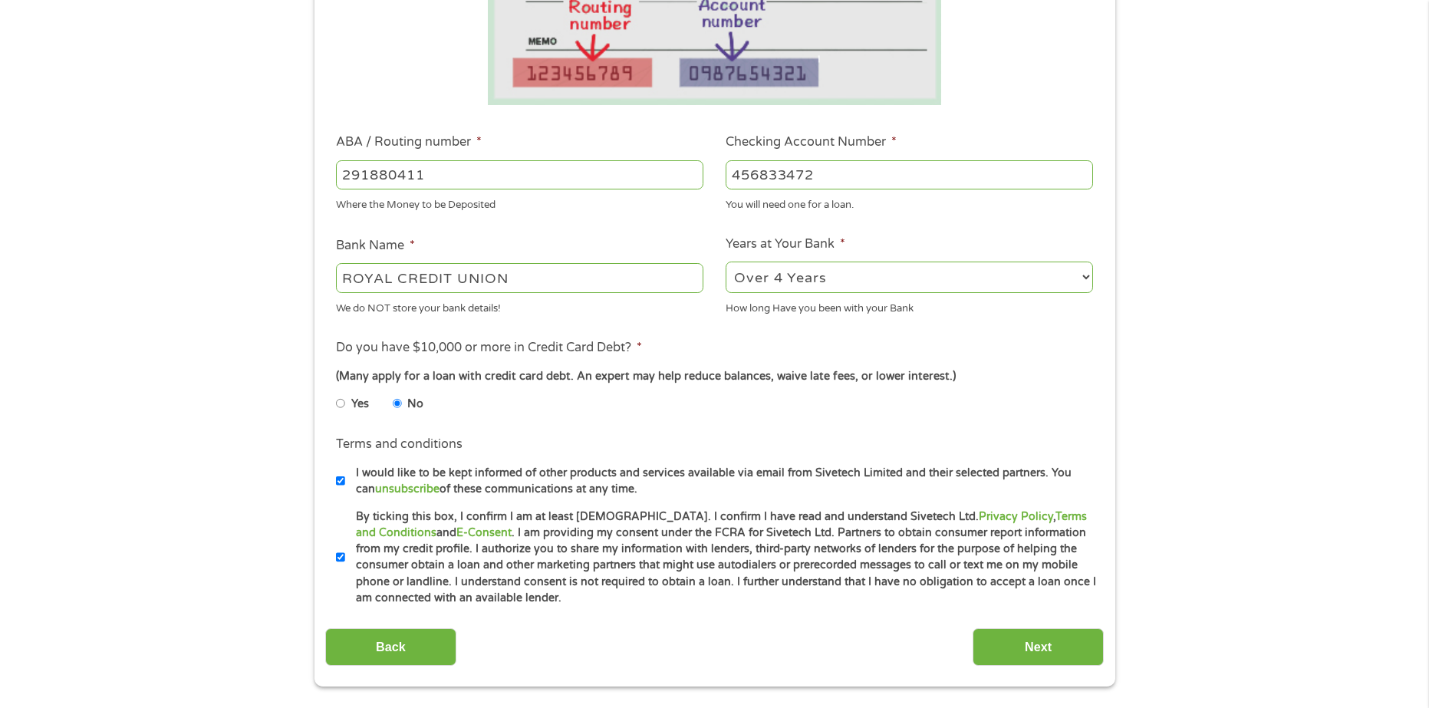
scroll to position [384, 0]
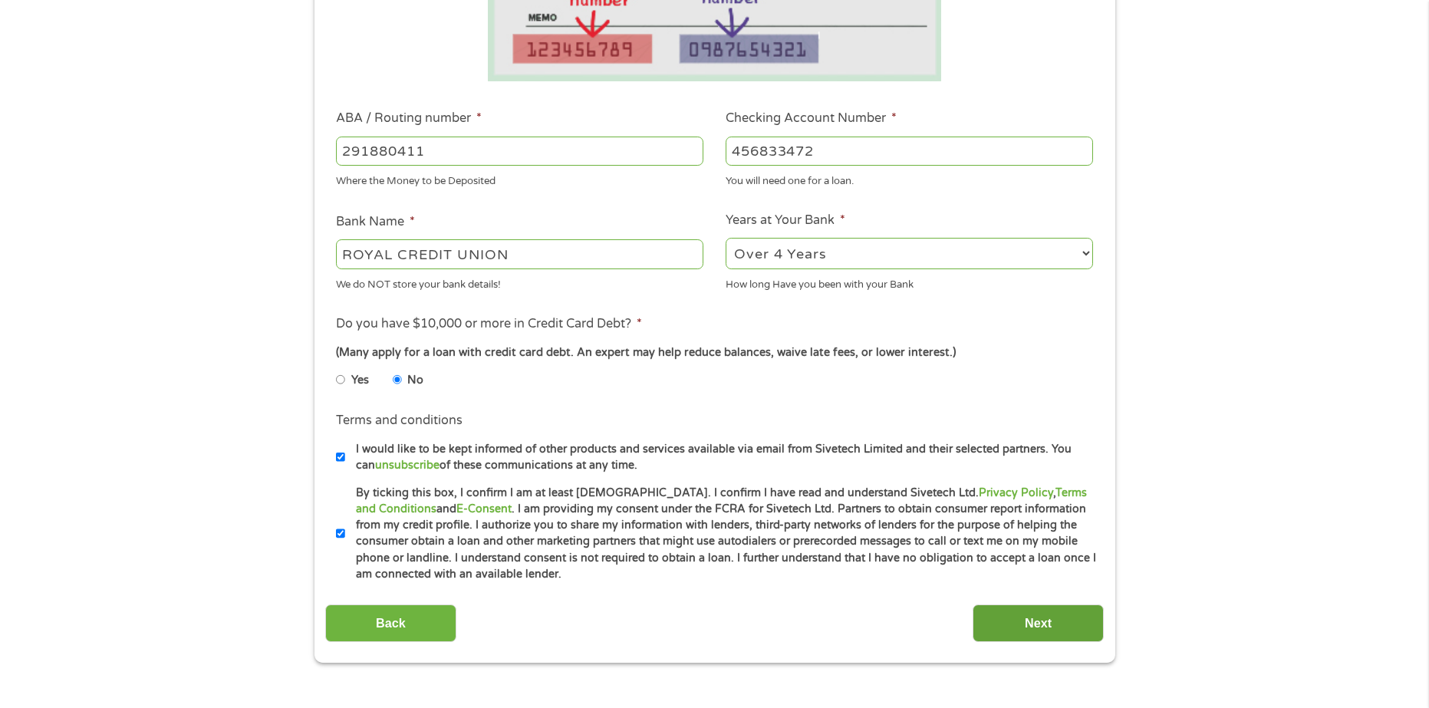
click at [1040, 626] on input "Next" at bounding box center [1038, 623] width 131 height 38
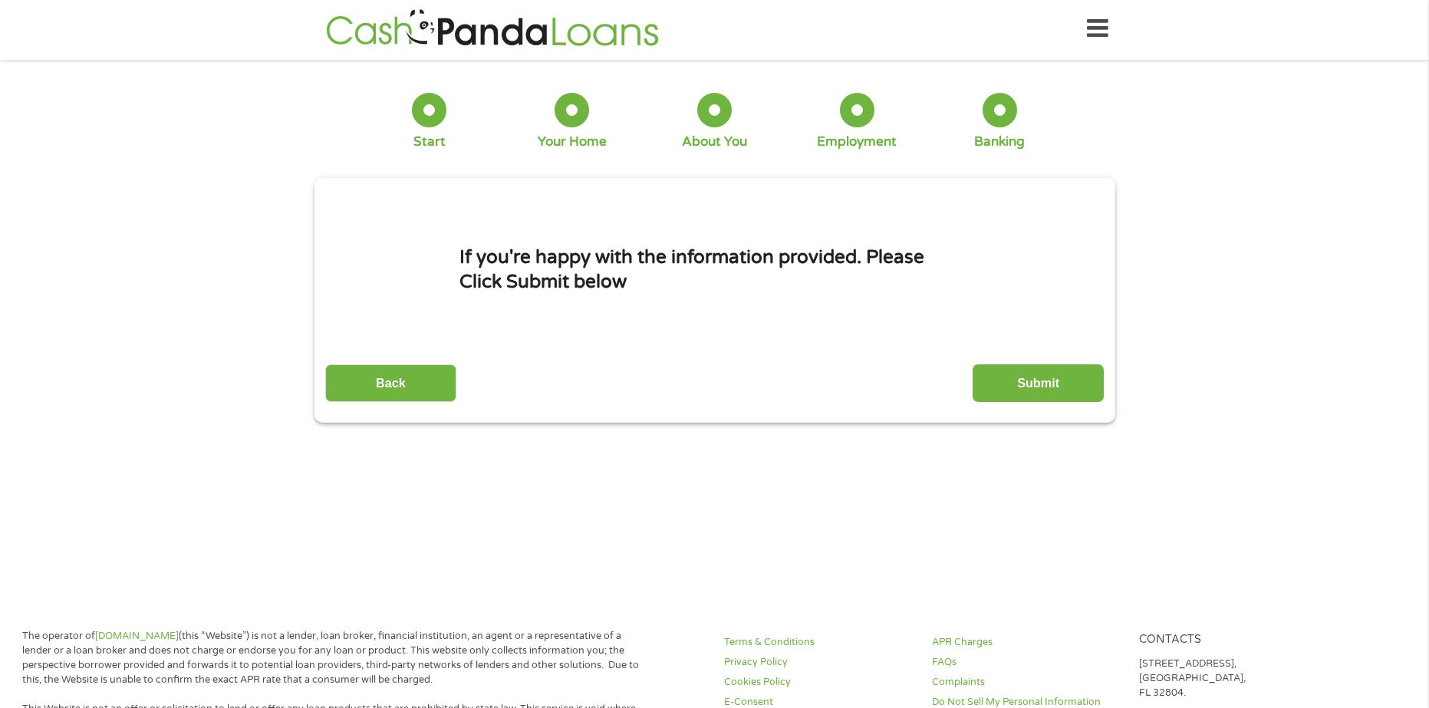
scroll to position [0, 0]
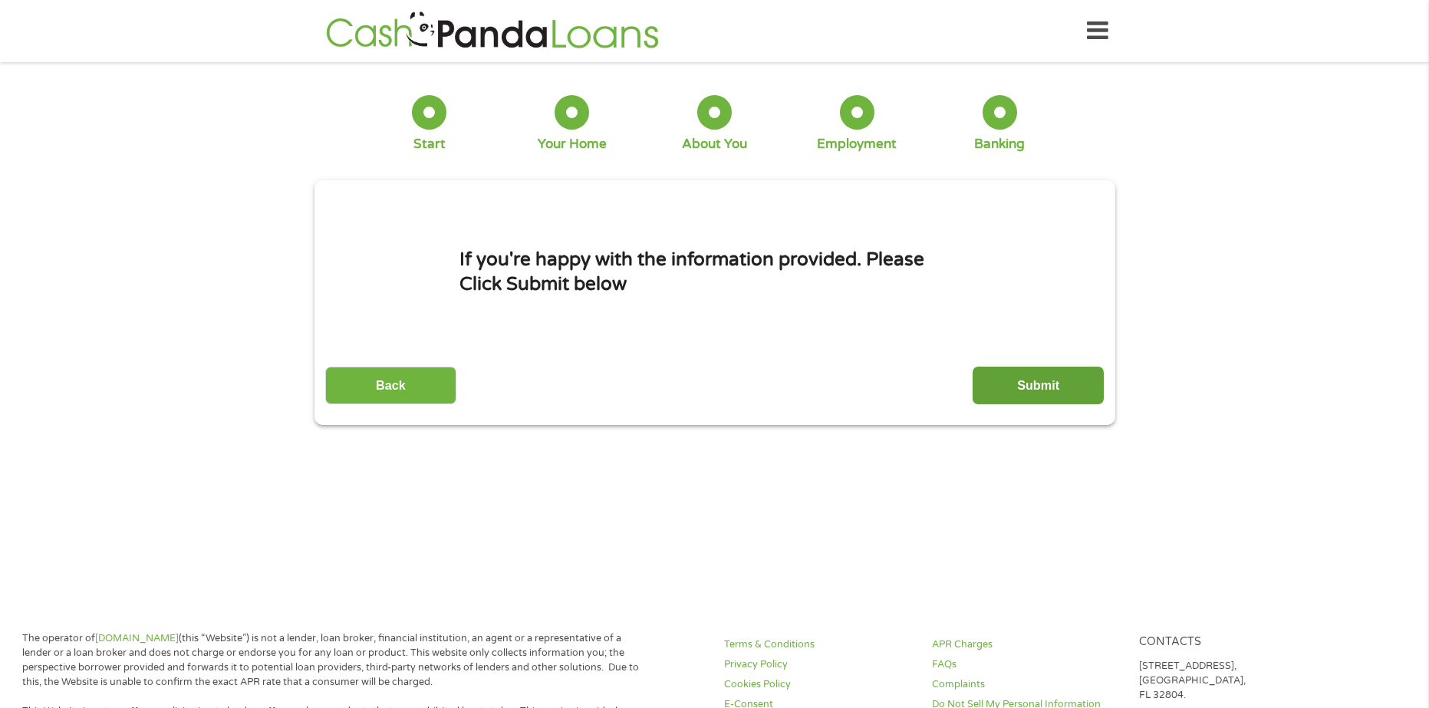
click at [1019, 380] on input "Submit" at bounding box center [1038, 386] width 131 height 38
